Goal: Task Accomplishment & Management: Use online tool/utility

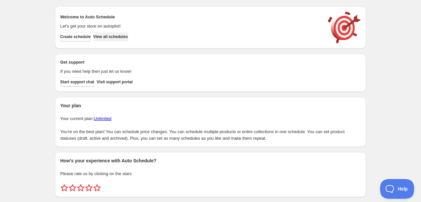
click at [117, 34] on span "View all schedules" at bounding box center [110, 36] width 35 height 5
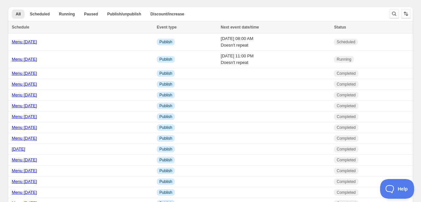
click at [86, 39] on div "Menu [DATE]" at bounding box center [82, 42] width 141 height 7
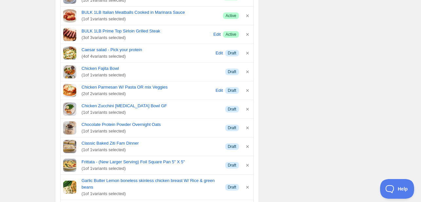
scroll to position [255, 0]
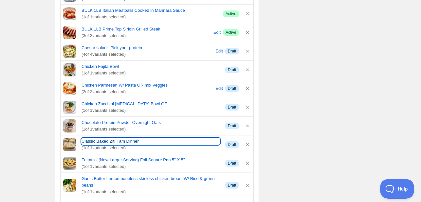
click at [92, 141] on link "Classic Baked Ziti Fam Dinner" at bounding box center [151, 141] width 138 height 7
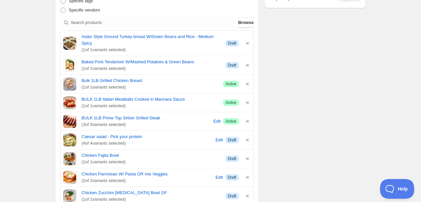
scroll to position [164, 0]
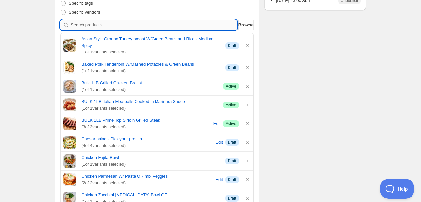
click at [148, 25] on input "search" at bounding box center [154, 25] width 166 height 10
type input "s"
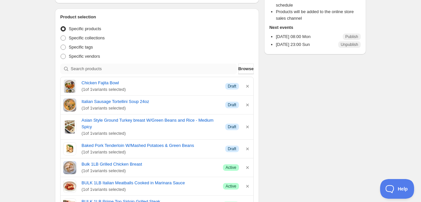
scroll to position [208, 0]
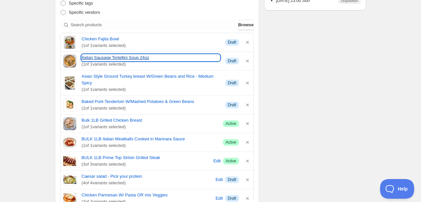
click at [122, 58] on link "Italian Sausage Tortellini Soup 24oz" at bounding box center [151, 57] width 138 height 7
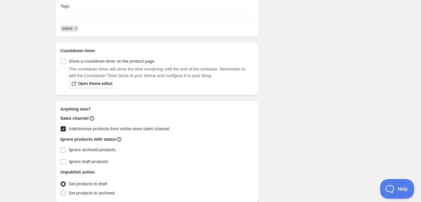
scroll to position [731, 0]
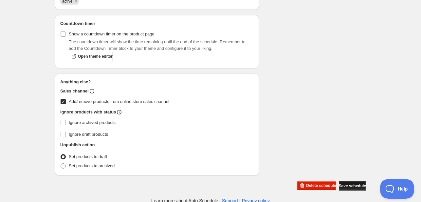
click at [349, 184] on span "Save schedule" at bounding box center [352, 185] width 27 height 5
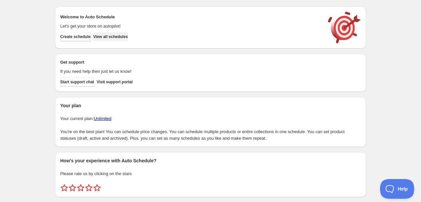
click at [127, 37] on span "View all schedules" at bounding box center [110, 36] width 35 height 5
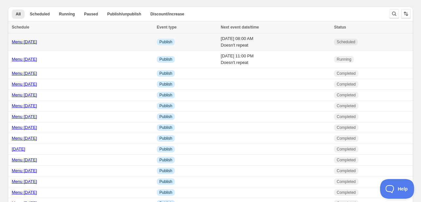
click at [29, 42] on link "Menu [DATE]" at bounding box center [24, 41] width 25 height 5
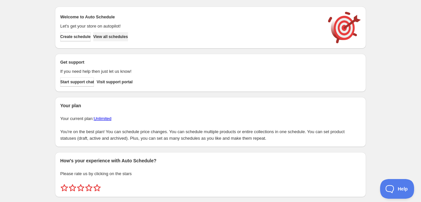
click at [115, 34] on span "View all schedules" at bounding box center [110, 36] width 35 height 5
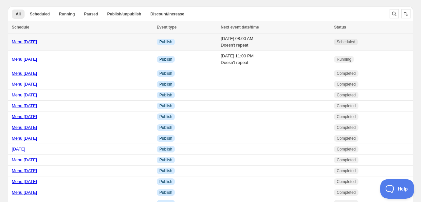
click at [26, 42] on link "Menu [DATE]" at bounding box center [24, 41] width 25 height 5
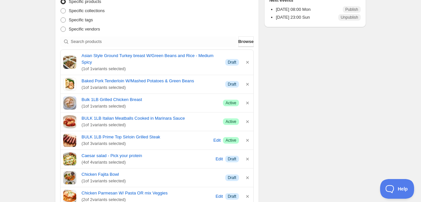
scroll to position [143, 0]
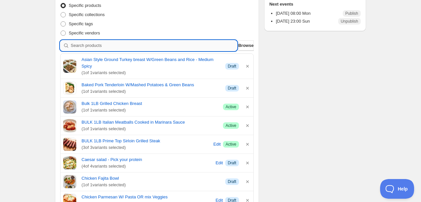
click at [178, 47] on input "search" at bounding box center [154, 45] width 166 height 10
type input "s"
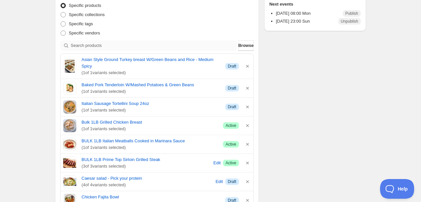
scroll to position [187, 0]
